Goal: Task Accomplishment & Management: Complete application form

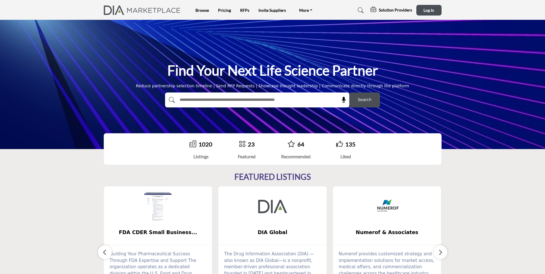
click at [213, 145] on div "1020 Listings 23" at bounding box center [272, 149] width 303 height 18
click at [206, 150] on div "1020 Listings" at bounding box center [201, 150] width 23 height 20
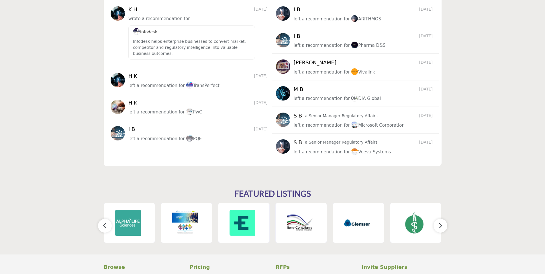
scroll to position [820, 0]
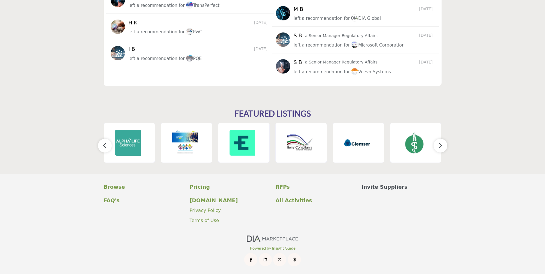
click at [375, 185] on p "Invite Suppliers" at bounding box center [402, 187] width 80 height 8
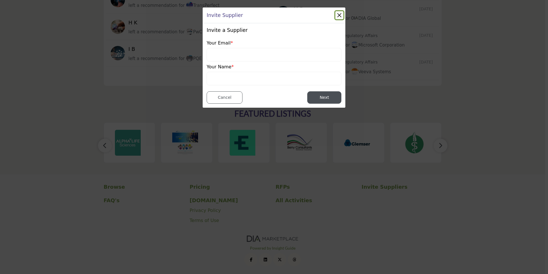
click at [340, 15] on button "Close" at bounding box center [339, 15] width 8 height 8
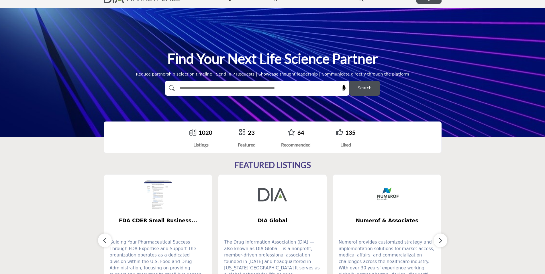
scroll to position [0, 0]
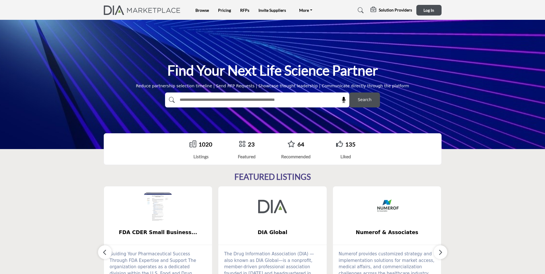
click at [397, 3] on nav "Browse Pricing RFPs Invite Suppliers FAQ's DIAglobal.org" at bounding box center [272, 10] width 545 height 15
click at [395, 9] on h5 "Solution Providers" at bounding box center [395, 9] width 33 height 5
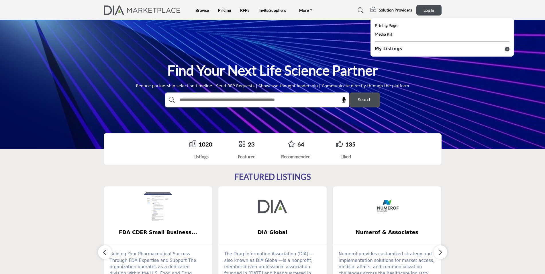
click at [385, 49] on b "My Listings" at bounding box center [389, 49] width 28 height 7
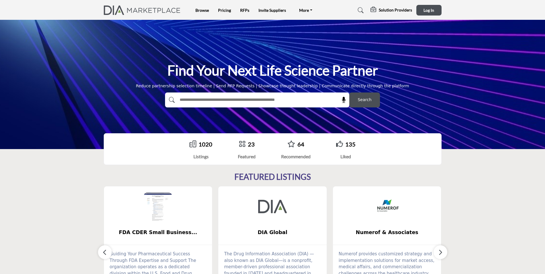
click at [406, 10] on h5 "Solution Providers" at bounding box center [395, 9] width 33 height 5
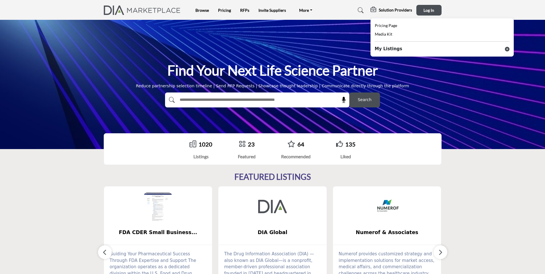
click at [506, 49] on div "My Listings" at bounding box center [442, 50] width 135 height 9
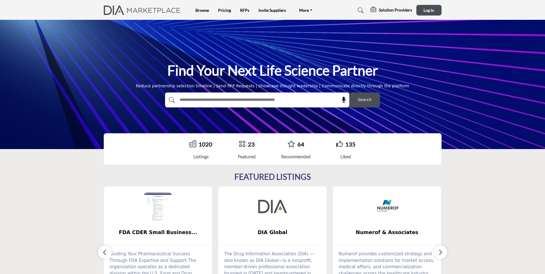
click at [387, 8] on h5 "Solution Providers" at bounding box center [395, 9] width 33 height 5
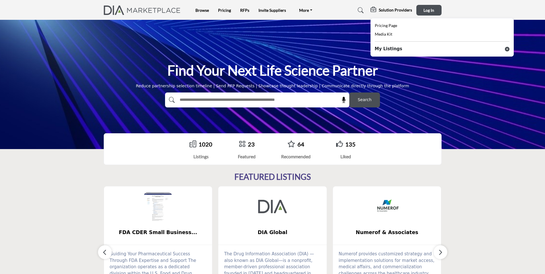
click at [508, 48] on icon at bounding box center [507, 49] width 5 height 5
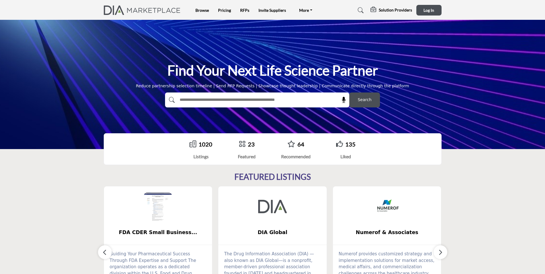
click at [394, 9] on h5 "Solution Providers" at bounding box center [395, 9] width 33 height 5
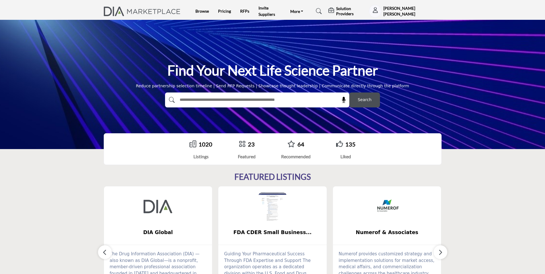
click at [348, 9] on h5 "Solution Providers" at bounding box center [351, 11] width 30 height 10
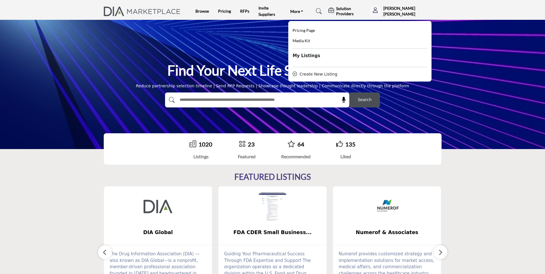
click at [303, 56] on b "My Listings" at bounding box center [307, 55] width 28 height 7
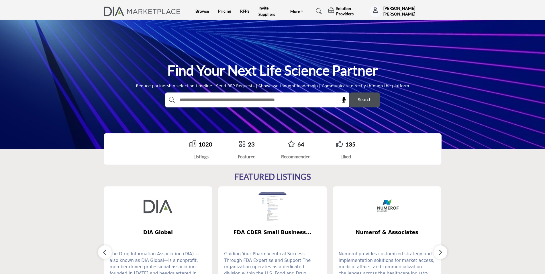
click at [339, 15] on h5 "Solution Providers" at bounding box center [351, 11] width 30 height 10
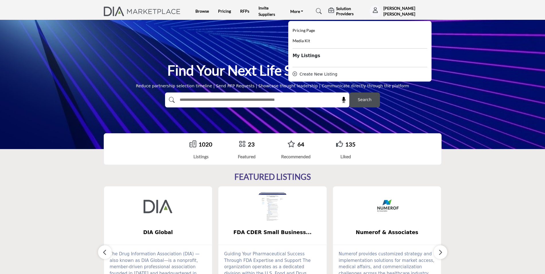
click at [312, 74] on div "Create New Listing" at bounding box center [360, 74] width 135 height 6
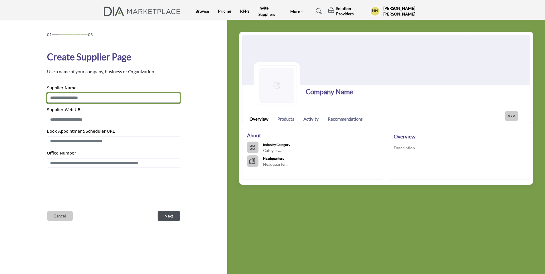
click at [81, 100] on input "Enter Supplier Name" at bounding box center [113, 98] width 133 height 10
click at [92, 98] on input "Enter Supplier Name" at bounding box center [113, 98] width 133 height 10
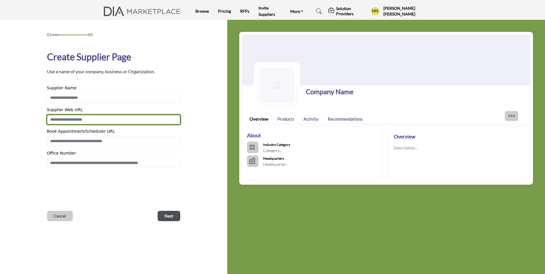
click at [88, 122] on input "Enter Supplier Web URL" at bounding box center [113, 120] width 133 height 10
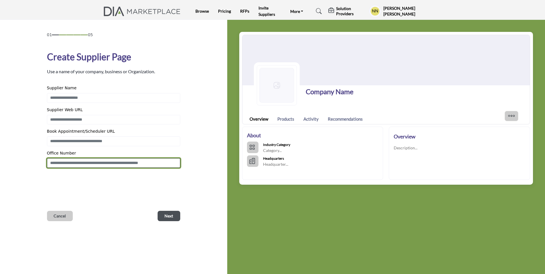
click at [86, 163] on input "Enter Office Number Include country code e.g. +1.987.654.3210" at bounding box center [113, 163] width 133 height 10
click at [95, 165] on input "Enter Office Number Include country code e.g. +1.987.654.3210" at bounding box center [113, 163] width 133 height 10
paste input "**********"
click at [95, 165] on input "**********" at bounding box center [113, 163] width 133 height 10
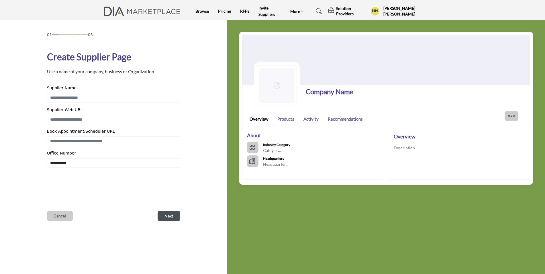
click at [149, 183] on div "01 05 Create Supplier Page Use a name of your company, business or Organization…" at bounding box center [113, 126] width 133 height 189
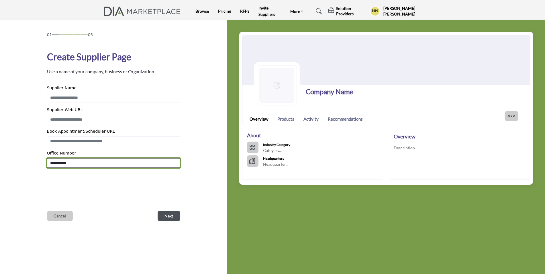
click at [82, 163] on input "**********" at bounding box center [113, 163] width 133 height 10
paste input "Enter Office Number Include country code e.g. +1.987.654.3210"
drag, startPoint x: 82, startPoint y: 163, endPoint x: 44, endPoint y: 165, distance: 38.2
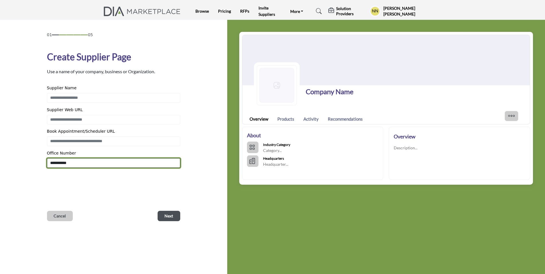
click at [44, 165] on div "Create Supplier Page Use a name of your company, business or Organization. Supp…" at bounding box center [113, 109] width 139 height 118
type input "*"
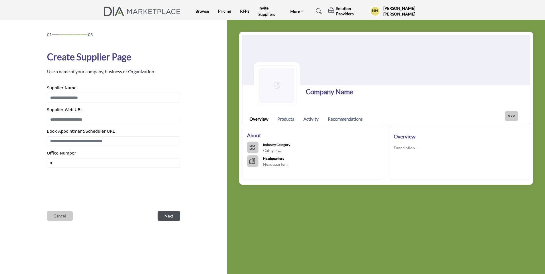
click at [141, 205] on div "01 05 Create Supplier Page Use a name of your company, business or Organization…" at bounding box center [113, 126] width 133 height 189
click at [140, 204] on div "01 05 Create Supplier Page Use a name of your company, business or Organization…" at bounding box center [113, 126] width 133 height 189
drag, startPoint x: 100, startPoint y: 171, endPoint x: 110, endPoint y: 164, distance: 13.0
click at [100, 170] on div "01 05 Create Supplier Page Use a name of your company, business or Organization…" at bounding box center [113, 126] width 133 height 189
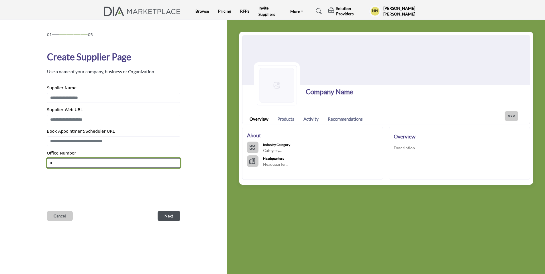
click at [110, 164] on input "*" at bounding box center [113, 163] width 133 height 10
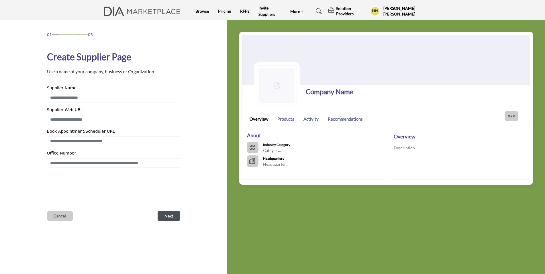
click at [156, 198] on div "01 05 Create Supplier Page Use a name of your company, business or Organization…" at bounding box center [113, 126] width 133 height 189
click at [95, 168] on div "01 05 Create Supplier Page Use a name of your company, business or Organization…" at bounding box center [113, 126] width 133 height 189
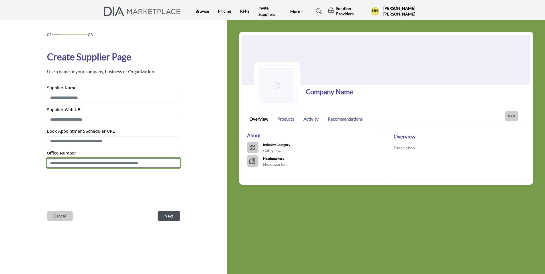
click at [101, 163] on input "Enter Office Number Include country code e.g. +1.987.654.3210" at bounding box center [113, 163] width 133 height 10
paste input "**********"
type input "**********"
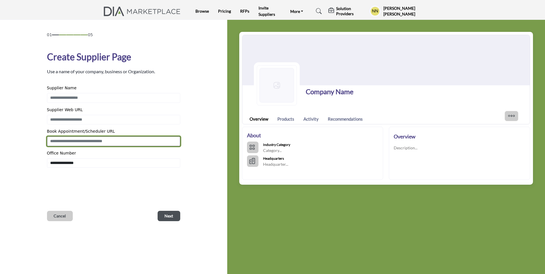
click at [80, 143] on input "Enter Book Appointment/Scheduler URL" at bounding box center [113, 141] width 133 height 10
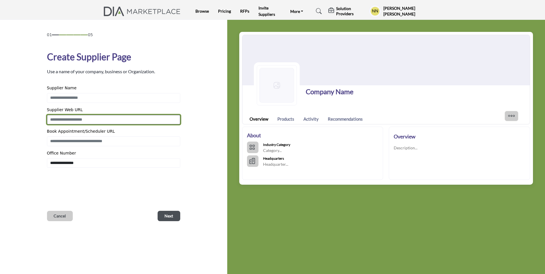
click at [85, 120] on input "Enter Supplier Web URL" at bounding box center [113, 120] width 133 height 10
paste input "**********"
type input "**********"
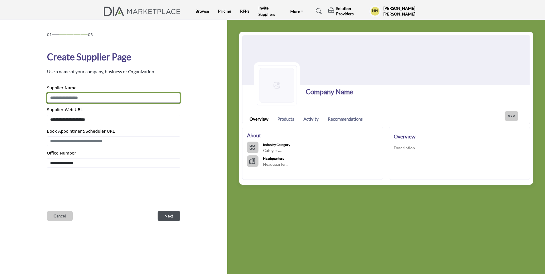
click at [100, 97] on input "Enter Supplier Name" at bounding box center [113, 98] width 133 height 10
type input "**********"
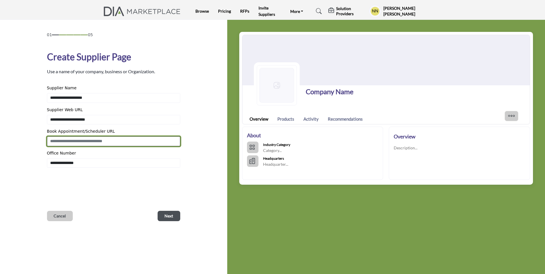
click at [102, 139] on input "Enter Book Appointment/Scheduler URL" at bounding box center [113, 141] width 133 height 10
paste input "**********"
type input "**********"
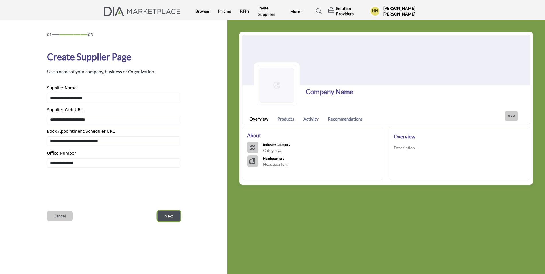
click at [173, 219] on button "Next" at bounding box center [169, 215] width 23 height 10
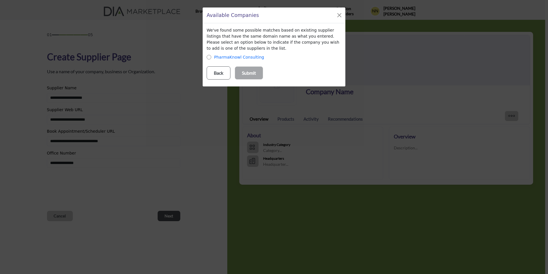
click at [213, 55] on div "PharmaKnowl Consulting" at bounding box center [274, 57] width 135 height 6
click at [251, 73] on p "Submit" at bounding box center [249, 72] width 14 height 7
